Goal: Task Accomplishment & Management: Use online tool/utility

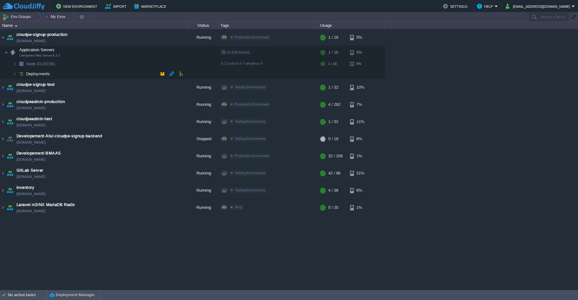
click at [116, 76] on td "Deployments" at bounding box center [93, 74] width 187 height 10
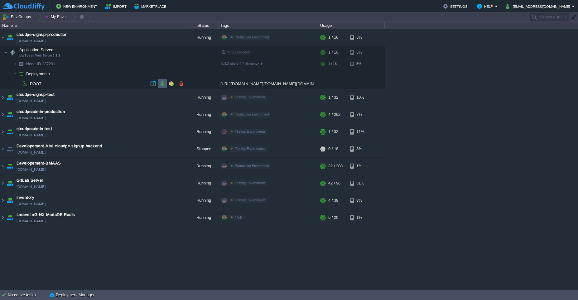
click at [163, 87] on td at bounding box center [162, 83] width 9 height 9
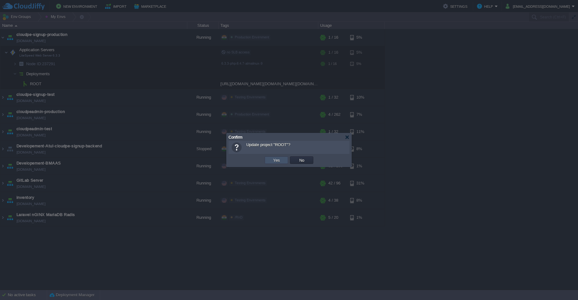
click at [279, 162] on button "Yes" at bounding box center [276, 160] width 11 height 6
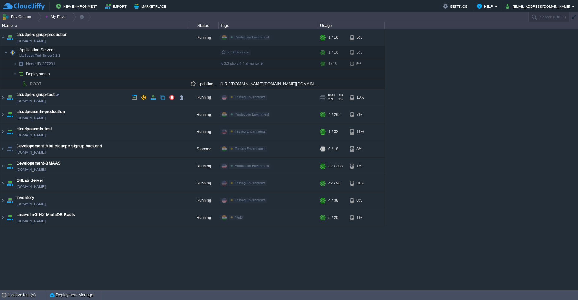
click at [97, 93] on td "cloudpe-signup-test [DOMAIN_NAME]" at bounding box center [93, 97] width 187 height 17
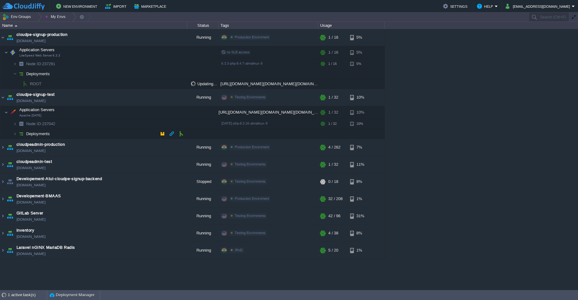
click at [132, 135] on td "Deployments" at bounding box center [93, 134] width 187 height 10
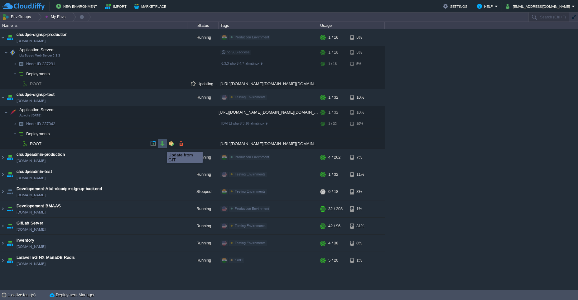
click at [162, 146] on button "button" at bounding box center [163, 144] width 6 height 6
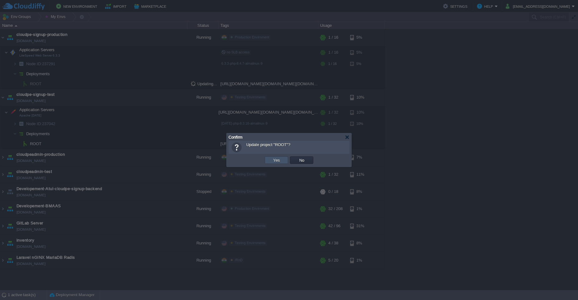
click at [275, 159] on button "Yes" at bounding box center [276, 160] width 11 height 6
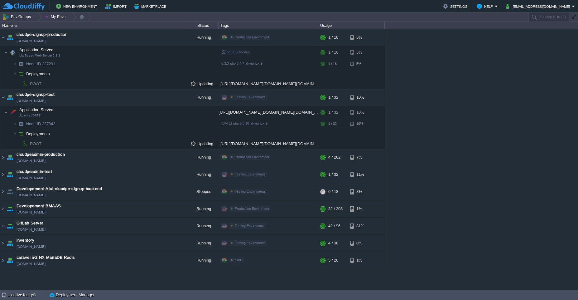
click at [464, 109] on div "atul-test [DOMAIN_NAME] Running RnD Edit RAM 11% CPU 0% 4 / 22 8% cloudpe websi…" at bounding box center [289, 159] width 578 height 261
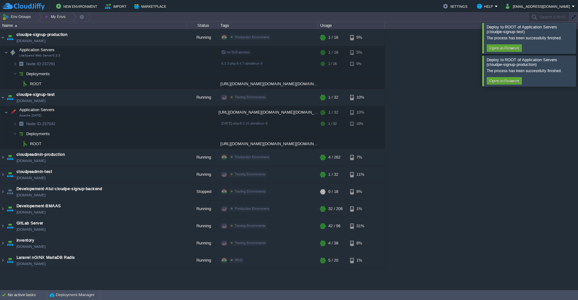
click at [578, 34] on div at bounding box center [586, 38] width 0 height 30
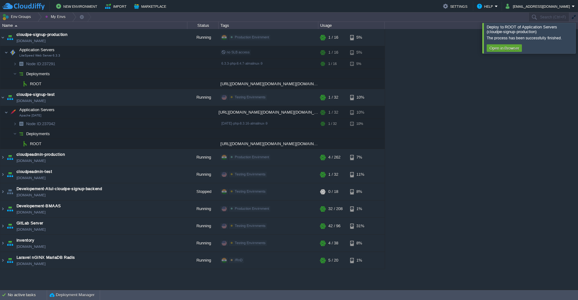
click at [578, 34] on div at bounding box center [586, 38] width 0 height 30
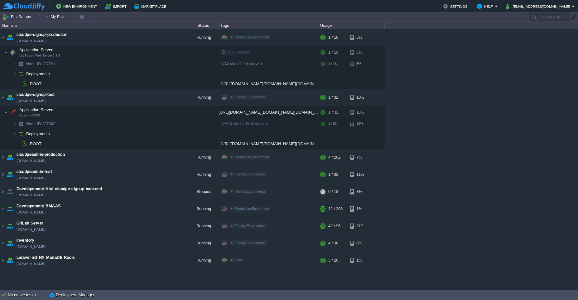
click at [462, 95] on div "atul-test [DOMAIN_NAME] Running RnD Edit RAM 11% CPU 0% 4 / 22 8% cloudpe websi…" at bounding box center [289, 159] width 578 height 261
